Goal: Information Seeking & Learning: Understand process/instructions

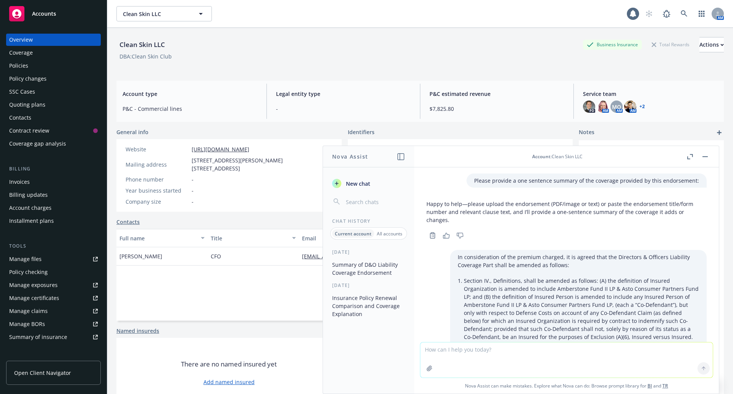
scroll to position [439, 0]
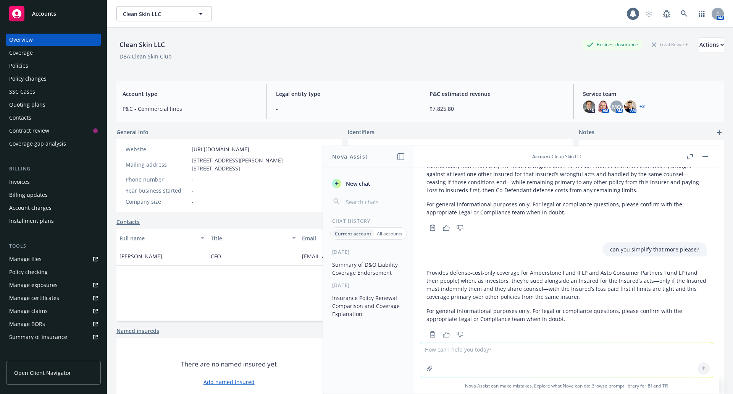
click at [21, 65] on div "Policies" at bounding box center [18, 66] width 19 height 12
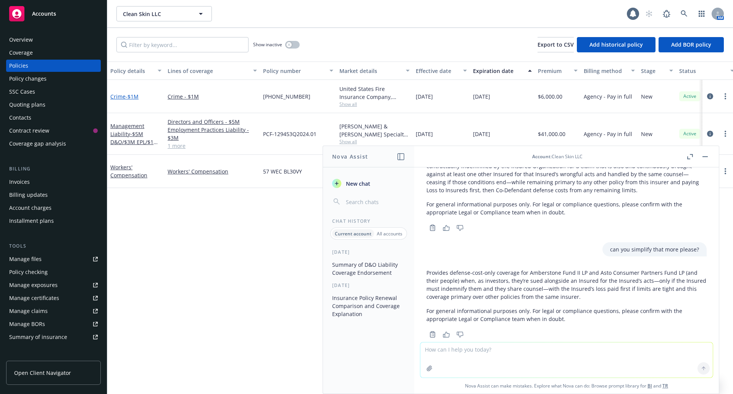
click at [129, 96] on span "- $1M" at bounding box center [132, 96] width 13 height 7
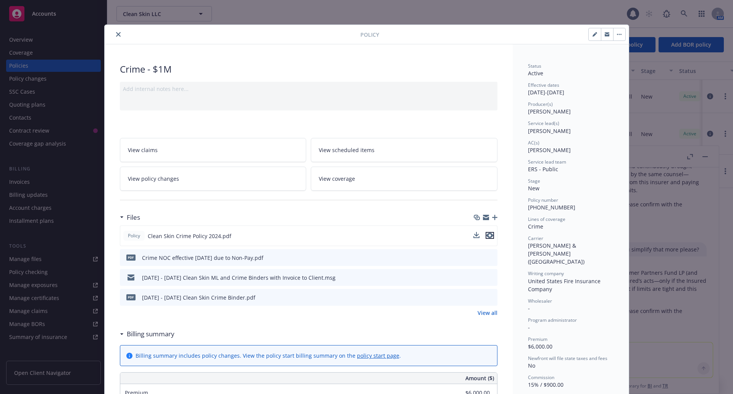
click at [487, 235] on icon "preview file" at bounding box center [490, 235] width 7 height 5
click at [116, 34] on icon "close" at bounding box center [118, 34] width 5 height 5
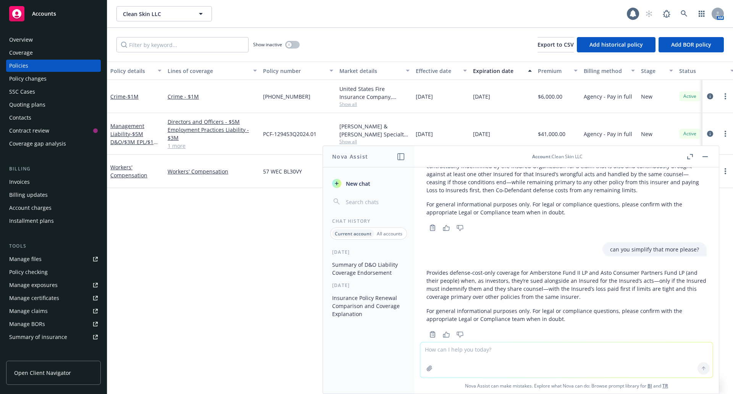
click at [534, 355] on textarea at bounding box center [567, 359] width 293 height 35
type textarea "Please explain in simple language the primary insuring agreements of this crime…"
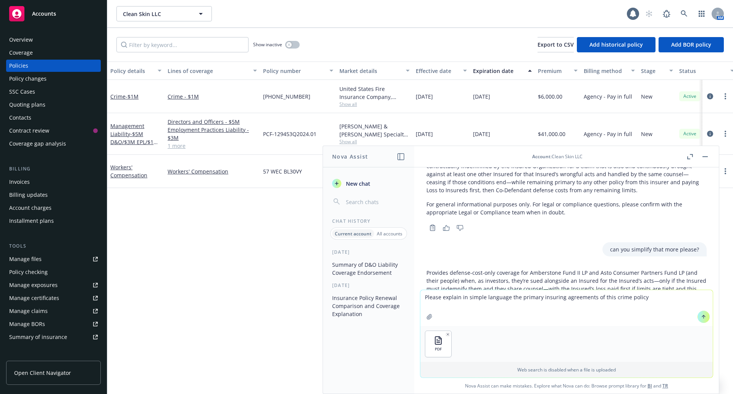
click at [703, 318] on icon at bounding box center [703, 316] width 5 height 5
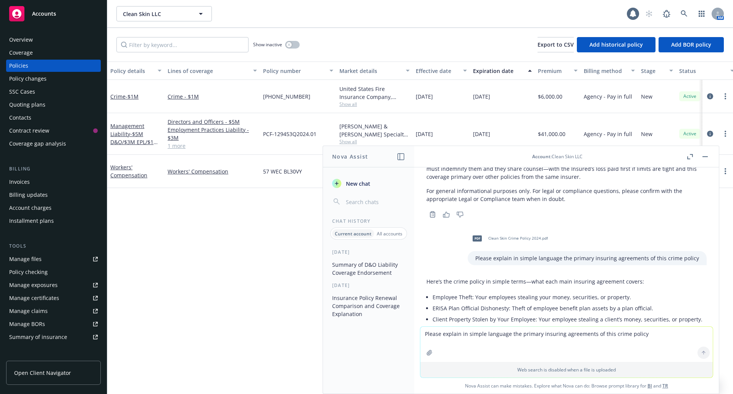
scroll to position [573, 0]
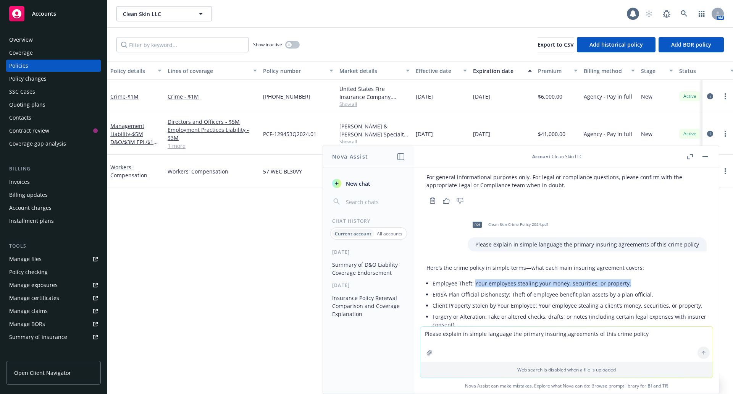
drag, startPoint x: 474, startPoint y: 266, endPoint x: 627, endPoint y: 265, distance: 152.8
click at [627, 278] on li "Employee Theft: Your employees stealing your money, securities, or property." at bounding box center [570, 283] width 274 height 11
copy li "Your employees stealing your money, securities, or property."
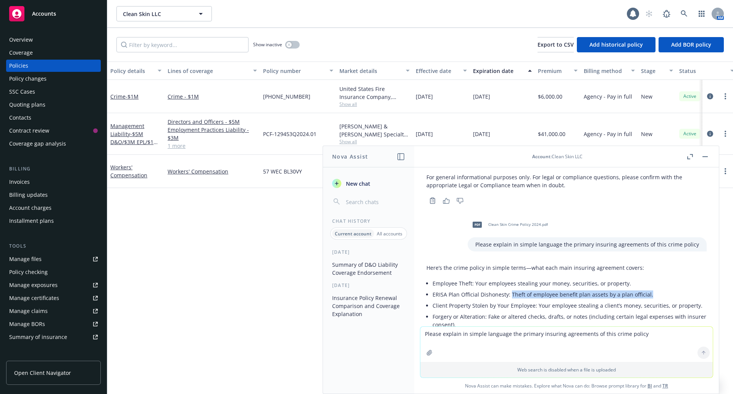
drag, startPoint x: 510, startPoint y: 278, endPoint x: 649, endPoint y: 277, distance: 138.3
click at [649, 289] on li "ERISA Plan Official Dishonesty: Theft of employee benefit plan assets by a plan…" at bounding box center [570, 294] width 274 height 11
copy li "Theft of employee benefit plan assets by a plan official."
drag, startPoint x: 537, startPoint y: 289, endPoint x: 705, endPoint y: 287, distance: 168.1
click at [705, 287] on div "Please provide a one sentence summary of the coverage provided by this endorsem…" at bounding box center [566, 246] width 305 height 159
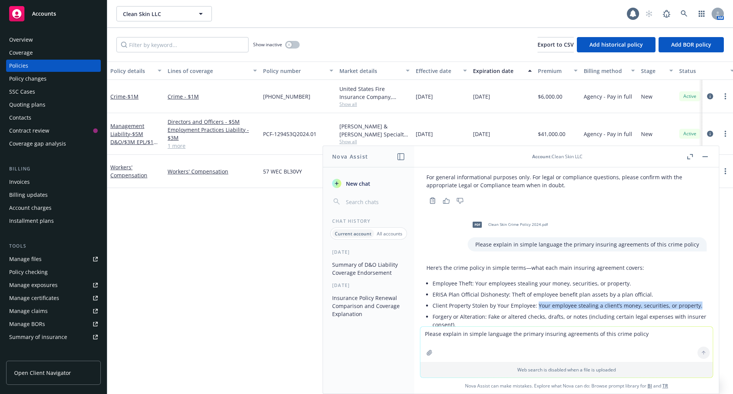
copy li "Your employee stealing a client’s money, securities, or property."
click at [489, 311] on li "Forgery or Alteration: Fake or altered checks, drafts, or notes (including cert…" at bounding box center [570, 320] width 274 height 19
click at [490, 311] on li "Forgery or Alteration: Fake or altered checks, drafts, or notes (including cert…" at bounding box center [570, 320] width 274 height 19
drag, startPoint x: 488, startPoint y: 301, endPoint x: 584, endPoint y: 303, distance: 95.9
click at [584, 311] on li "Forgery or Alteration: Fake or altered checks, drafts, or notes (including cert…" at bounding box center [570, 320] width 274 height 19
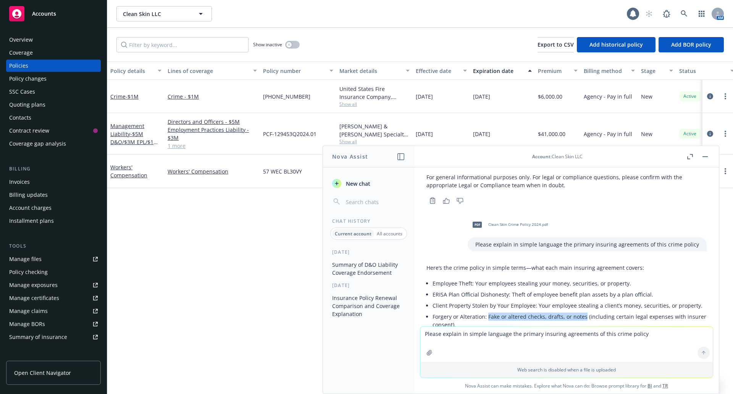
copy li "Fake or altered checks, drafts, or notes"
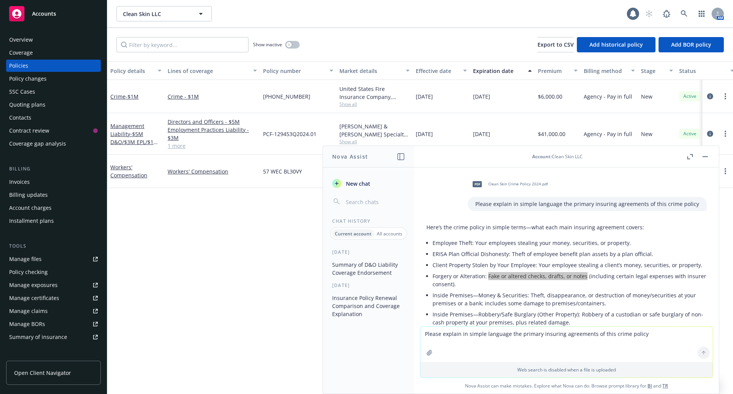
scroll to position [649, 0]
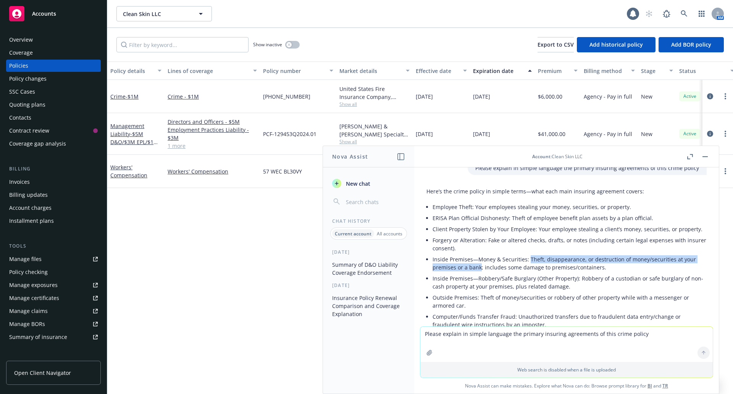
drag, startPoint x: 529, startPoint y: 243, endPoint x: 481, endPoint y: 249, distance: 48.1
click at [481, 254] on li "Inside Premises—Money & Securities: Theft, disappearance, or destruction of mon…" at bounding box center [570, 263] width 274 height 19
copy li "Theft, disappearance, or destruction of money/securities at your premises or a …"
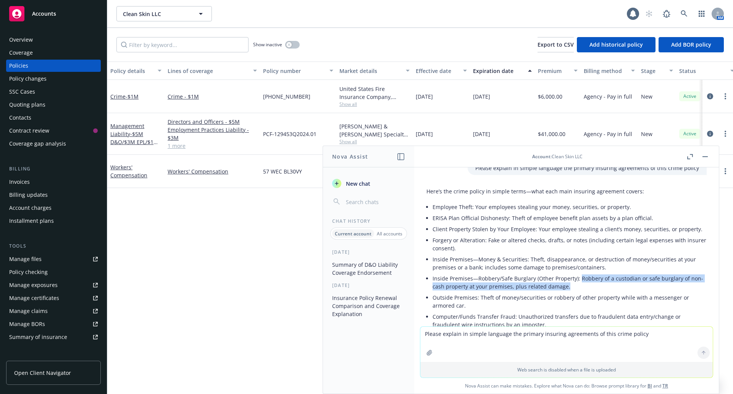
drag, startPoint x: 578, startPoint y: 263, endPoint x: 582, endPoint y: 270, distance: 7.5
click at [582, 273] on li "Inside Premises—Robbery/Safe Burglary (Other Property): Robbery of a custodian …" at bounding box center [570, 282] width 274 height 19
copy li "Robbery of a custodian or safe burglary of non-cash property at your premises, …"
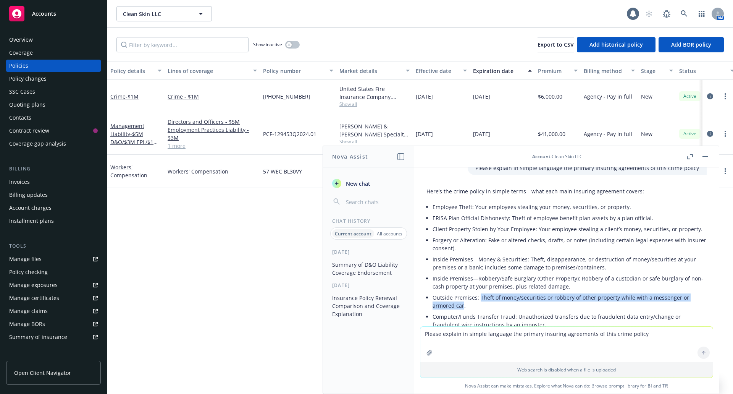
drag, startPoint x: 480, startPoint y: 280, endPoint x: 464, endPoint y: 287, distance: 17.3
click at [464, 292] on li "Outside Premises: Theft of money/securities or robbery of other property while …" at bounding box center [570, 301] width 274 height 19
copy li "Theft of money/securities or robbery of other property while with a messenger o…"
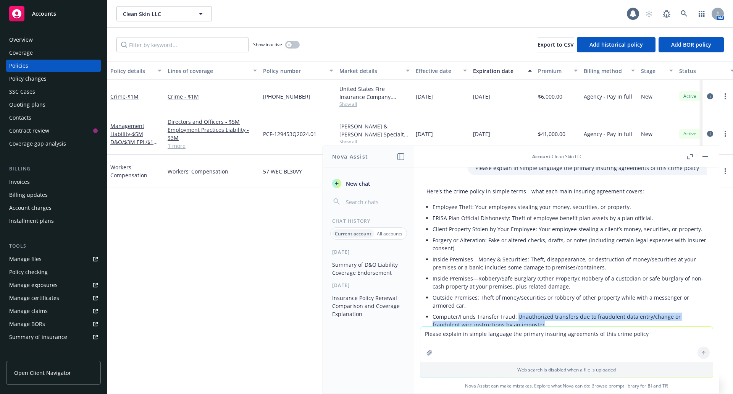
drag, startPoint x: 517, startPoint y: 301, endPoint x: 540, endPoint y: 306, distance: 24.0
click at [540, 311] on li "Computer/Funds Transfer Fraud: Unauthorized transfers due to fraudulent data en…" at bounding box center [570, 320] width 274 height 19
copy li "Unauthorized transfers due to fraudulent data entry/change or fraudulent wire i…"
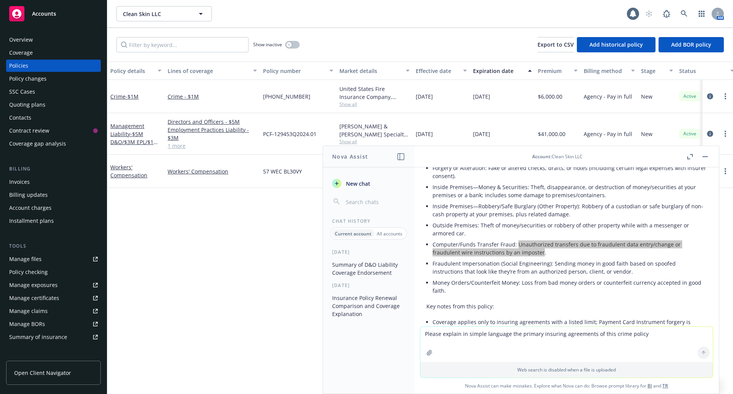
scroll to position [726, 0]
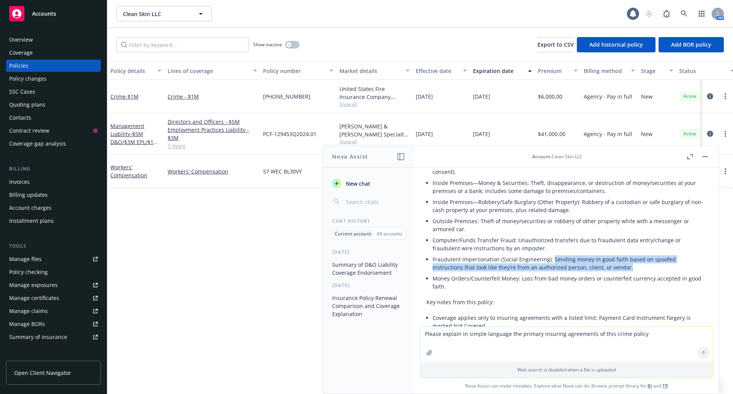
drag, startPoint x: 552, startPoint y: 242, endPoint x: 628, endPoint y: 252, distance: 77.0
click at [628, 254] on li "Fraudulent Impersonation (Social Engineering): Sending money in good faith base…" at bounding box center [570, 263] width 274 height 19
copy li "Sending money in good faith based on spoofed instructions that look like they’r…"
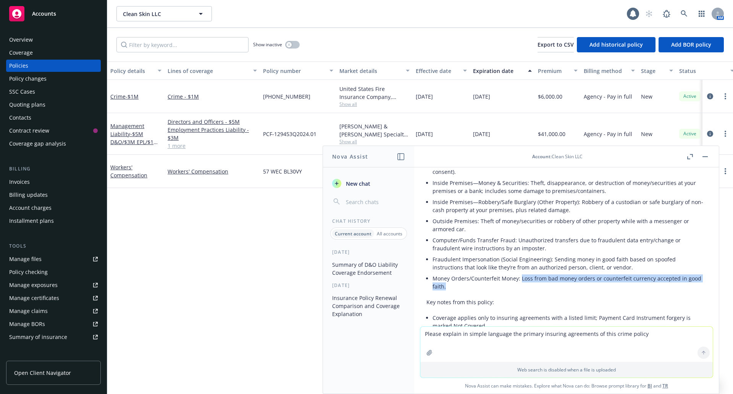
drag, startPoint x: 521, startPoint y: 262, endPoint x: 636, endPoint y: 270, distance: 115.3
click at [636, 273] on li "Money Orders/Counterfeit Money: Loss from bad money orders or counterfeit curre…" at bounding box center [570, 282] width 274 height 19
copy li "Loss from bad money orders or counterfeit currency accepted in good faith."
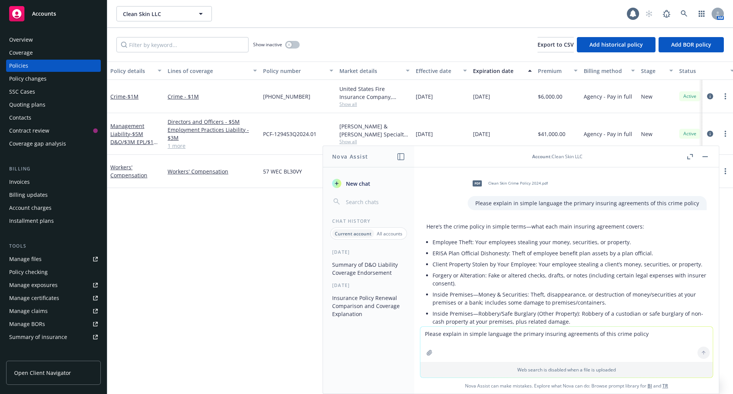
scroll to position [611, 0]
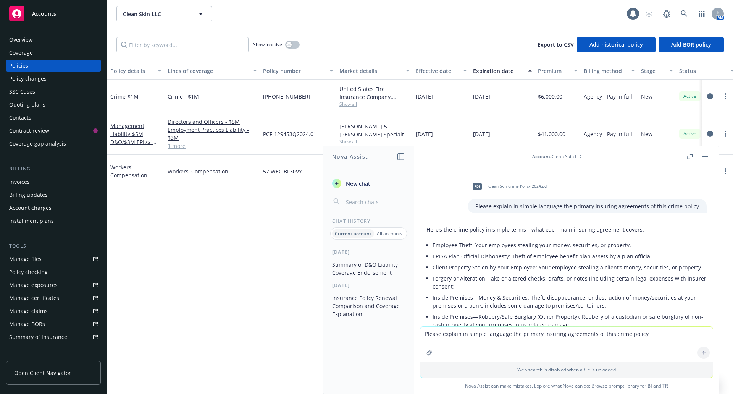
click at [478, 337] on textarea "Please explain in simple language the primary insuring agreements of this crime…" at bounding box center [567, 344] width 293 height 35
type textarea "Can you please explain forgery or alteration further? who's fake or altered che…"
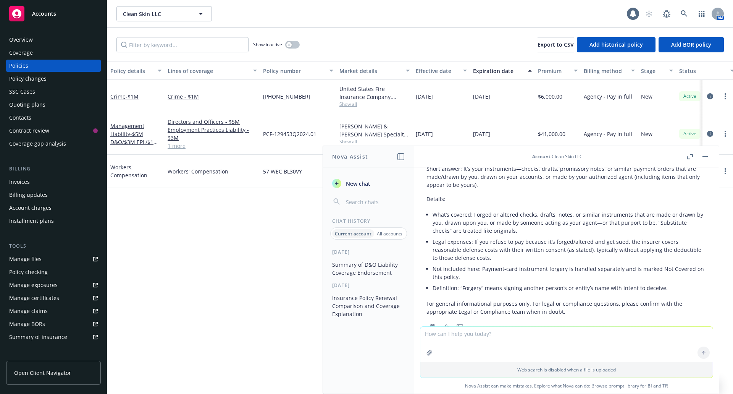
scroll to position [1013, 0]
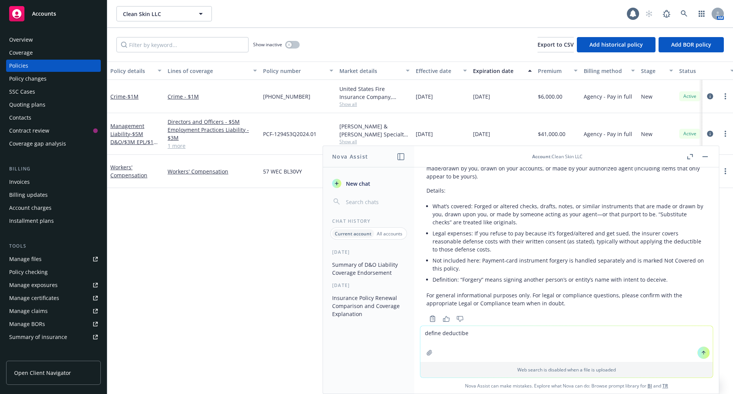
type textarea "define deductibel"
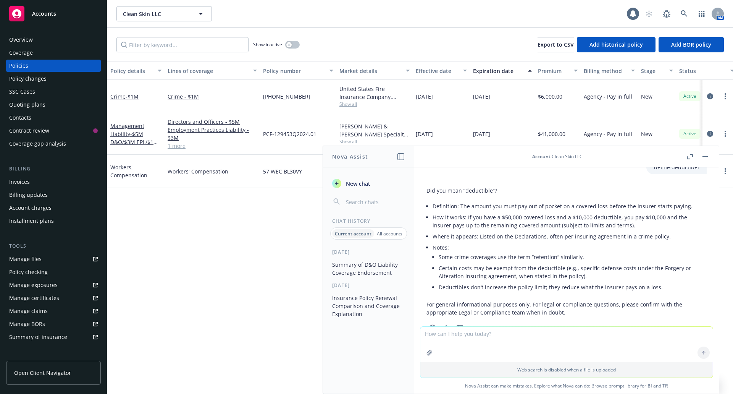
scroll to position [1196, 0]
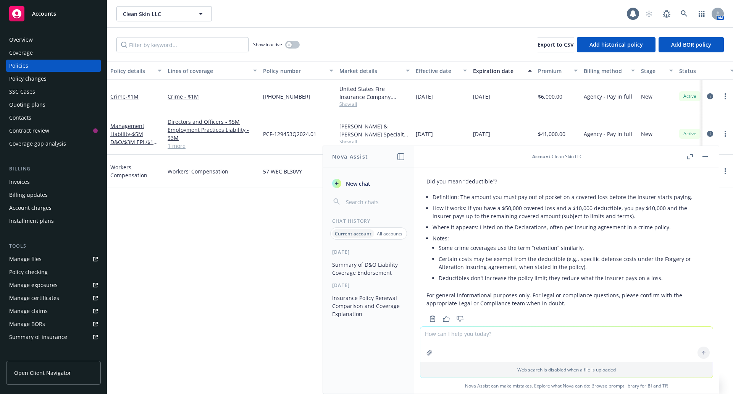
click at [254, 291] on div "Policy details Lines of coverage Policy number Market details Effective date Ex…" at bounding box center [420, 227] width 626 height 332
